Goal: Information Seeking & Learning: Learn about a topic

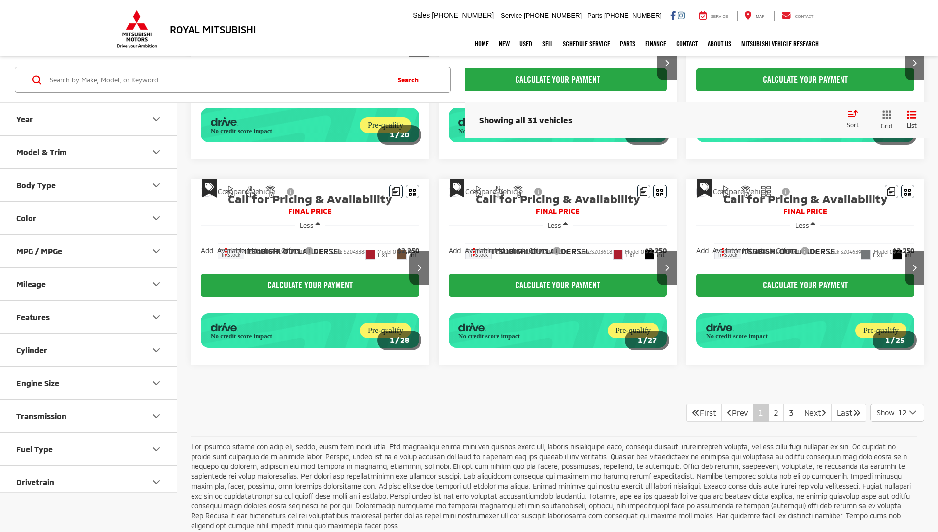
scroll to position [621, 0]
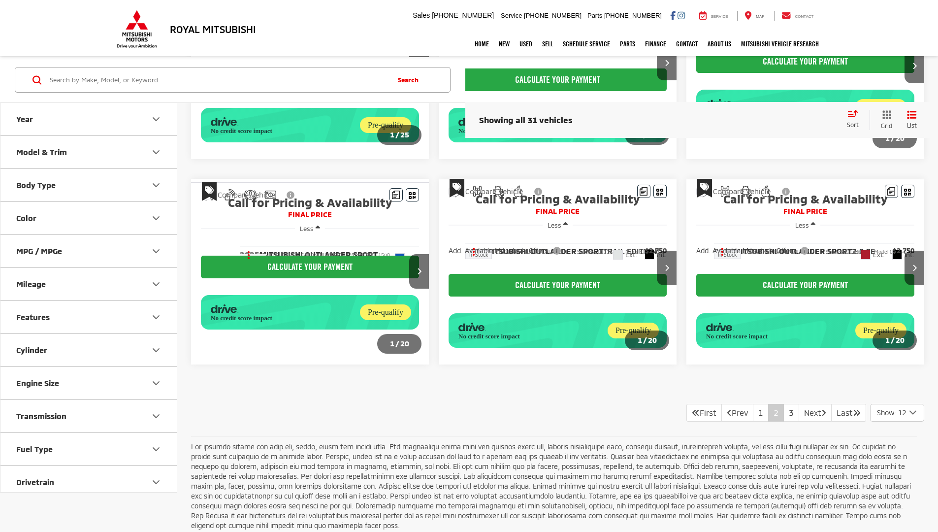
scroll to position [621, 0]
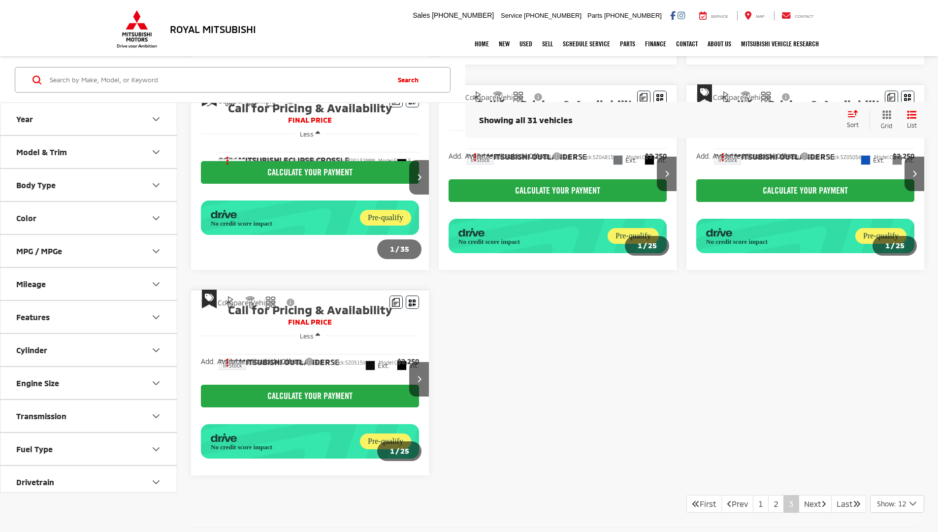
scroll to position [338, 0]
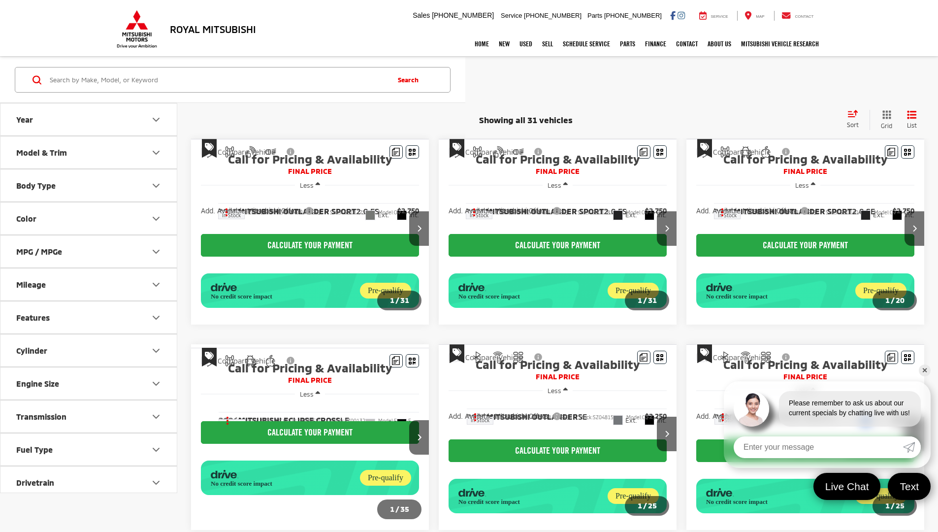
scroll to position [338, 0]
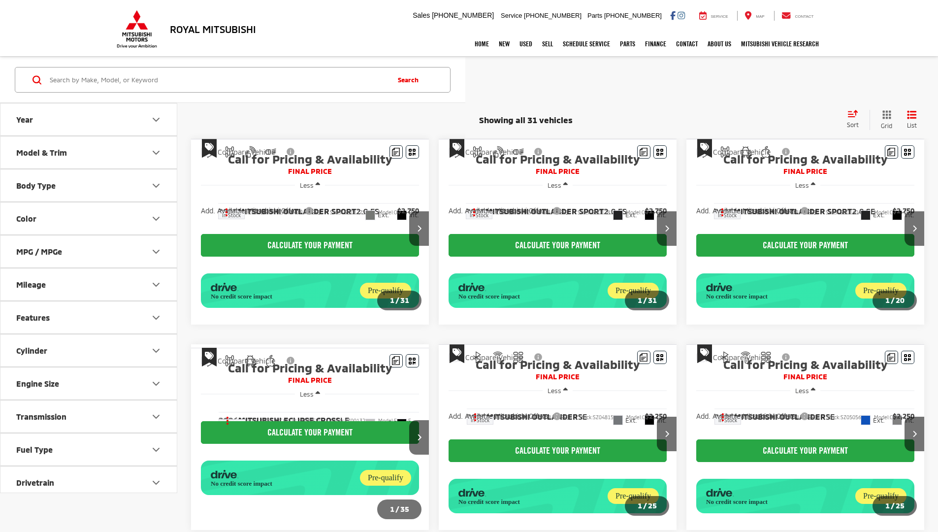
scroll to position [338, 0]
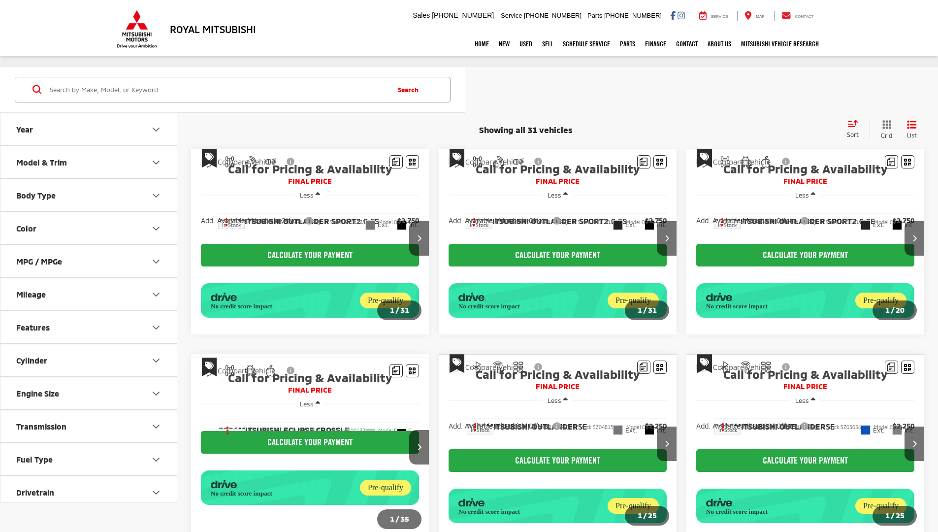
scroll to position [338, 0]
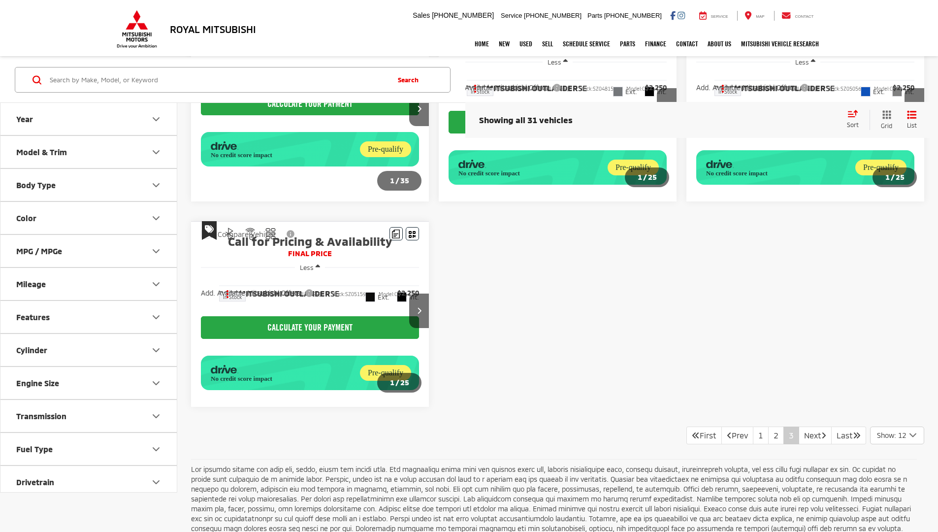
scroll to position [338, 0]
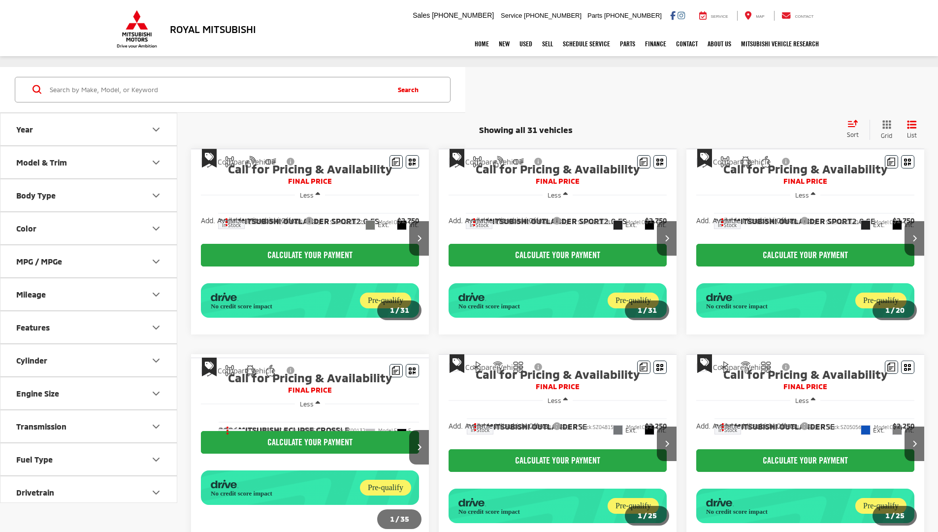
scroll to position [338, 0]
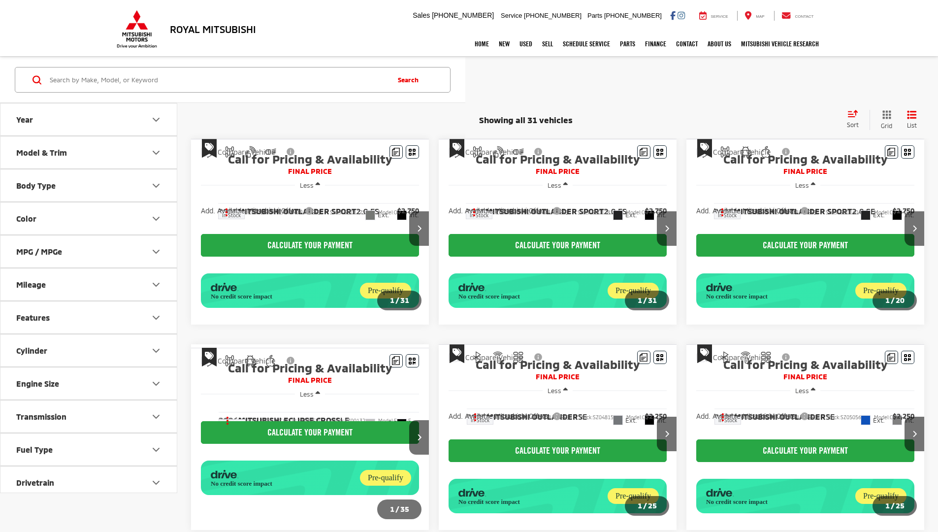
scroll to position [328, 0]
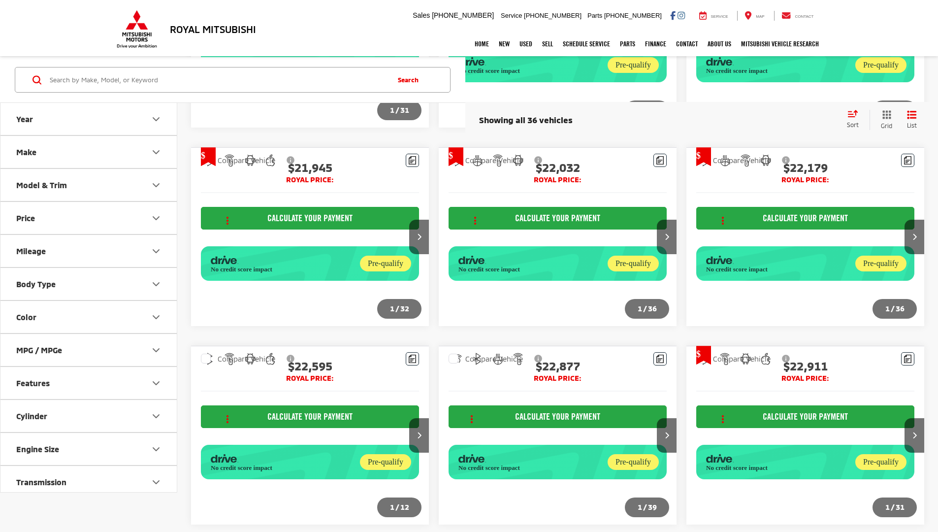
scroll to position [1108, 0]
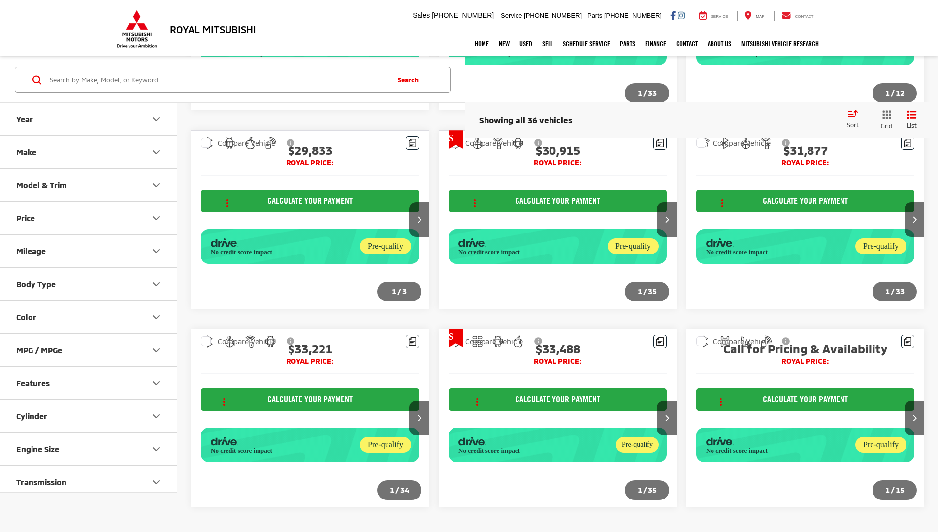
scroll to position [485, 0]
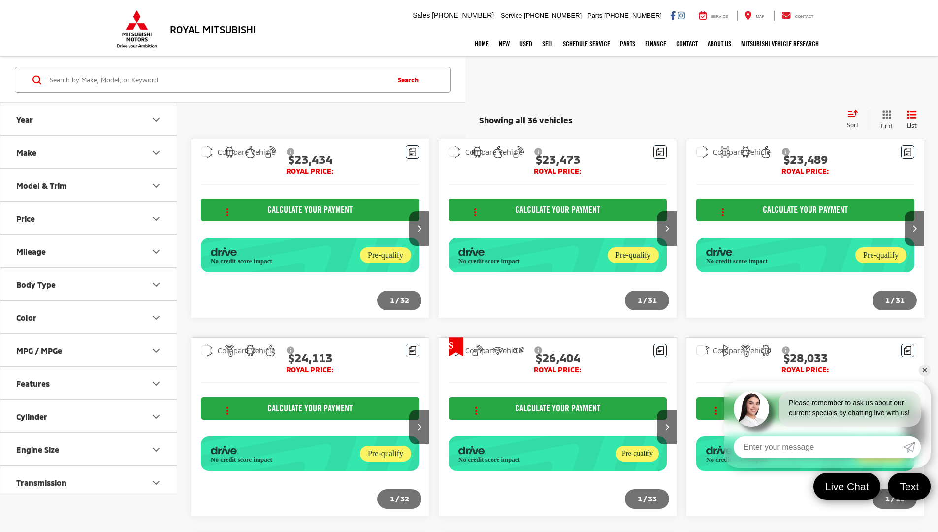
scroll to position [485, 0]
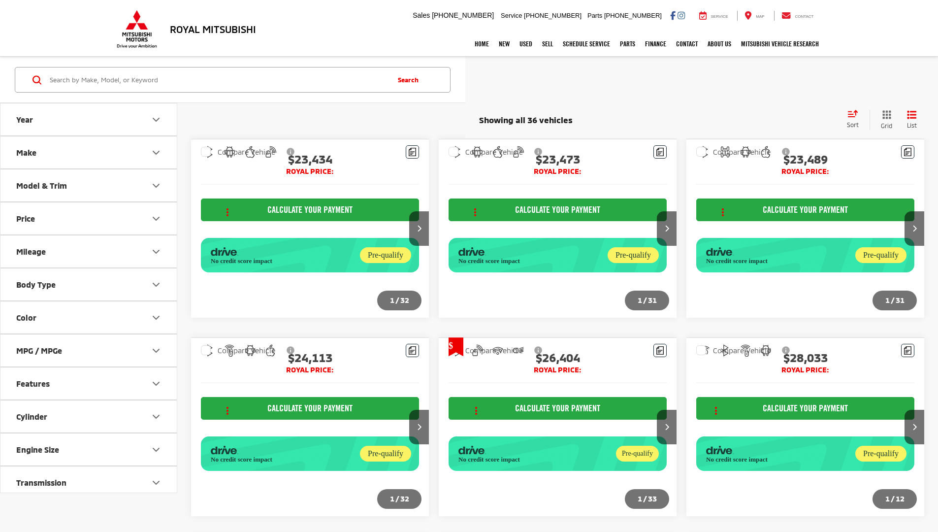
scroll to position [485, 0]
